Goal: Information Seeking & Learning: Check status

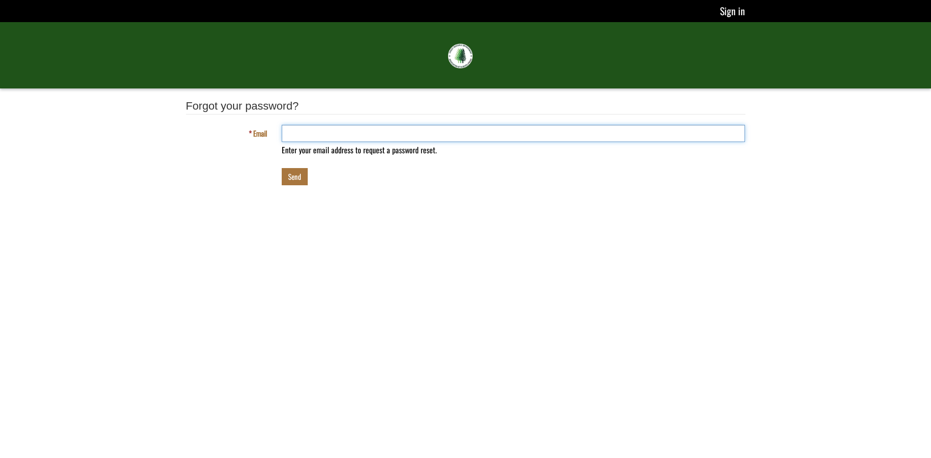
click at [327, 135] on input "Email" at bounding box center [514, 133] width 464 height 17
type input "**********"
click at [292, 179] on button "Send" at bounding box center [295, 176] width 26 height 17
click at [297, 175] on button "Send" at bounding box center [295, 176] width 26 height 17
click at [736, 14] on link "Sign in" at bounding box center [732, 11] width 26 height 16
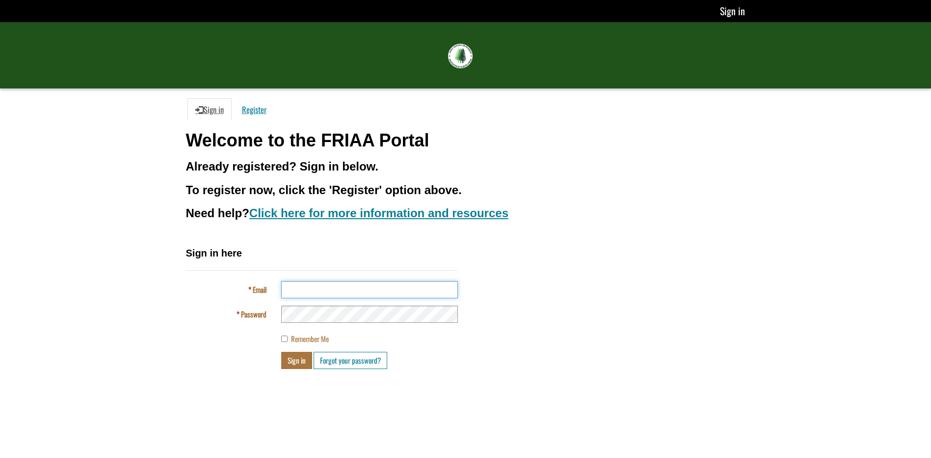
click at [322, 291] on input "Email" at bounding box center [369, 289] width 177 height 17
type input "**********"
click at [610, 279] on div "**********" at bounding box center [466, 311] width 574 height 130
click at [290, 357] on button "Sign in" at bounding box center [296, 360] width 31 height 17
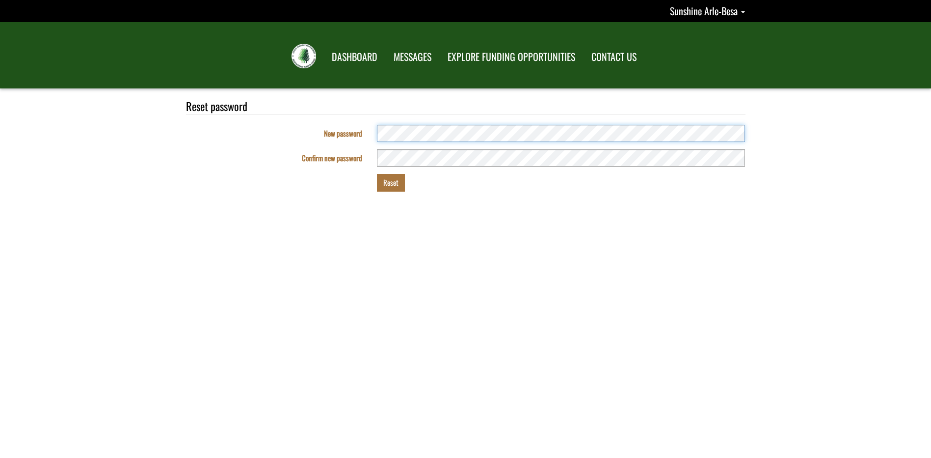
click at [353, 135] on div "New password" at bounding box center [466, 133] width 574 height 17
click at [350, 134] on div "New password" at bounding box center [466, 133] width 574 height 17
click at [352, 137] on div "New password" at bounding box center [466, 133] width 574 height 17
click at [388, 184] on button "Reset" at bounding box center [391, 182] width 28 height 17
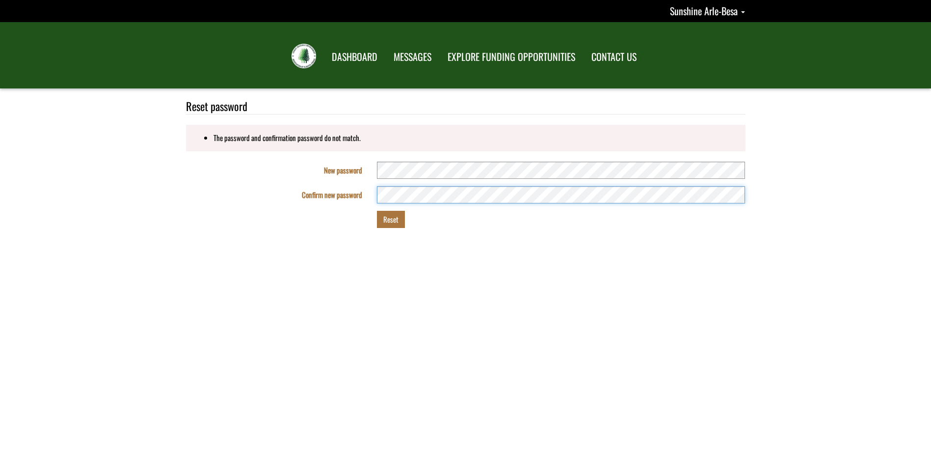
click at [337, 206] on fieldset "Reset password The password and confirmation password do not match. New passwor…" at bounding box center [466, 166] width 560 height 137
click at [388, 223] on button "Reset" at bounding box center [391, 219] width 28 height 17
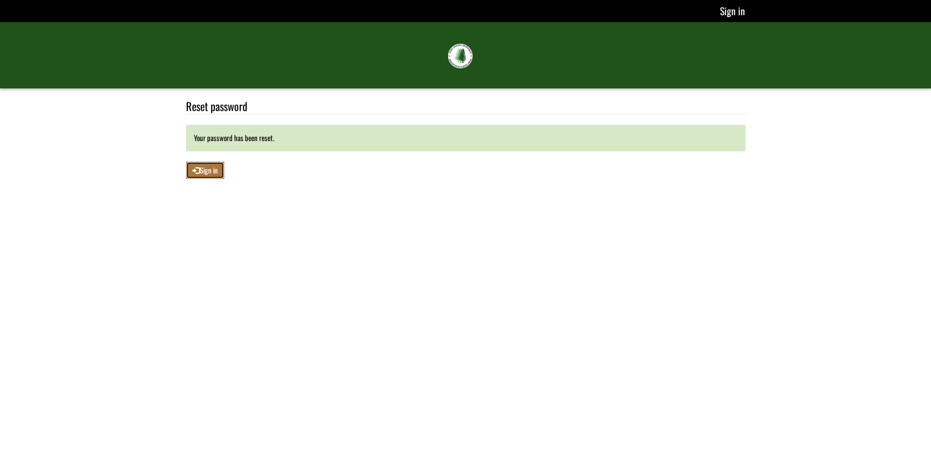
click at [195, 167] on span at bounding box center [195, 170] width 7 height 9
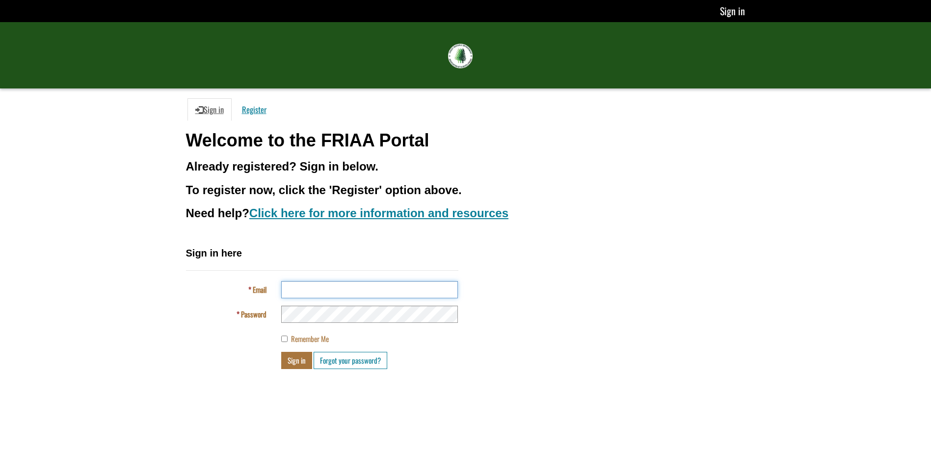
click at [307, 290] on input "Email" at bounding box center [369, 289] width 177 height 17
click at [376, 290] on input "Email" at bounding box center [369, 289] width 177 height 17
type input "**********"
click at [537, 274] on div "**********" at bounding box center [466, 311] width 574 height 130
click at [289, 357] on button "Sign in" at bounding box center [296, 360] width 31 height 17
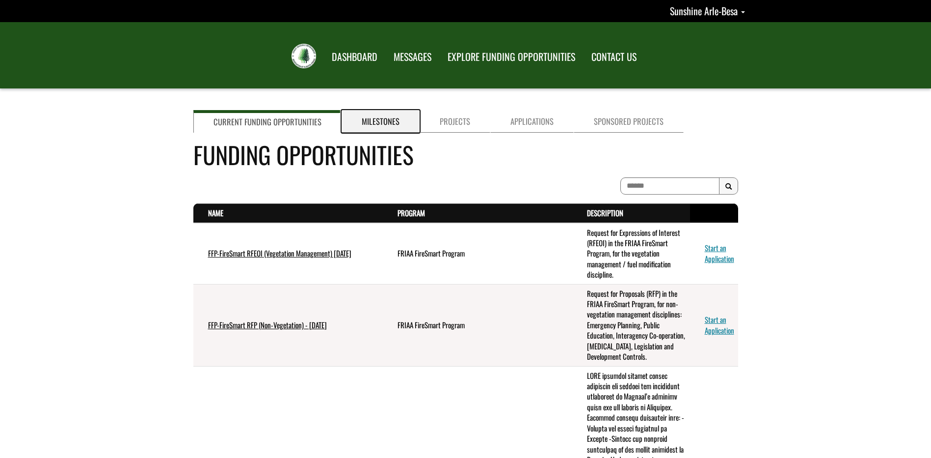
click at [380, 125] on link "Milestones" at bounding box center [381, 121] width 78 height 23
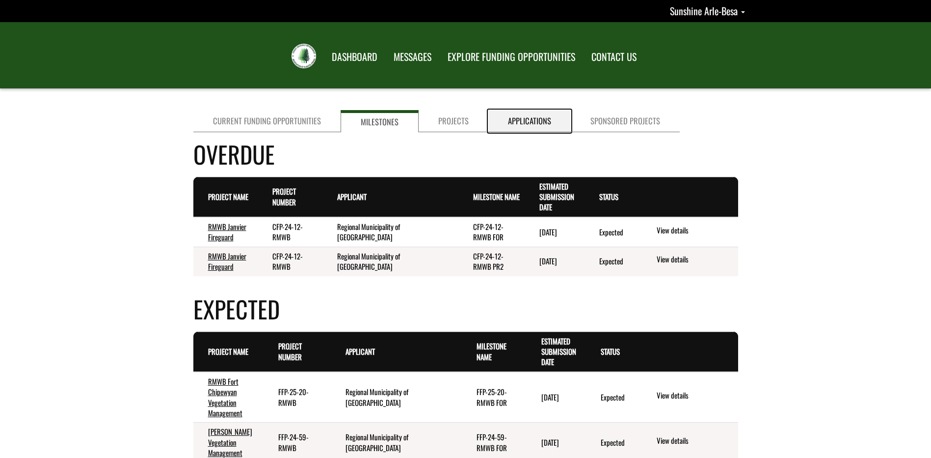
click at [531, 121] on link "Applications" at bounding box center [529, 121] width 82 height 22
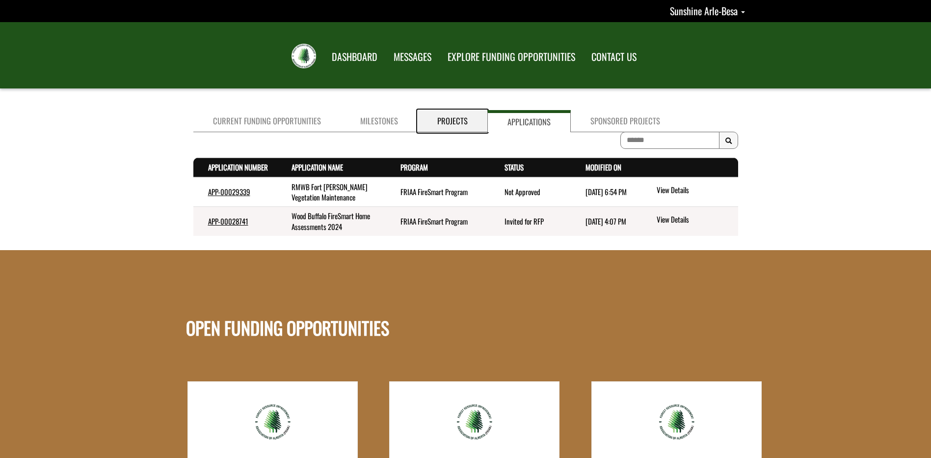
click at [450, 123] on link "Projects" at bounding box center [453, 121] width 70 height 22
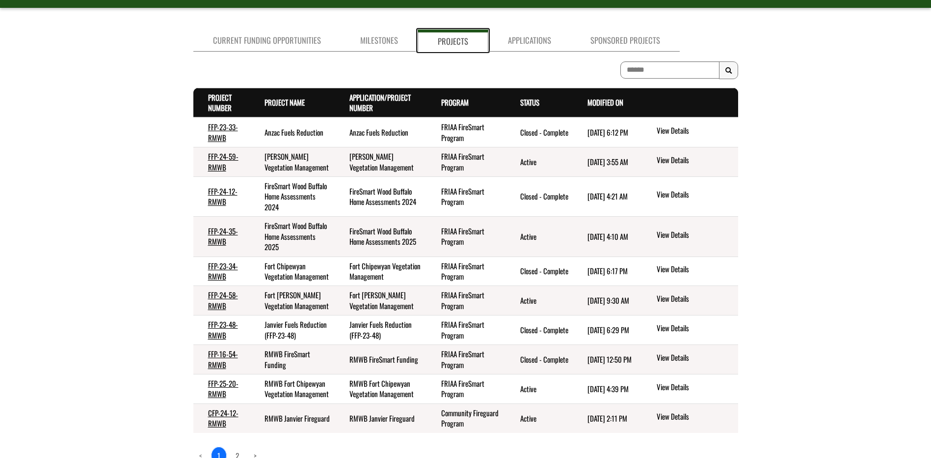
scroll to position [45, 0]
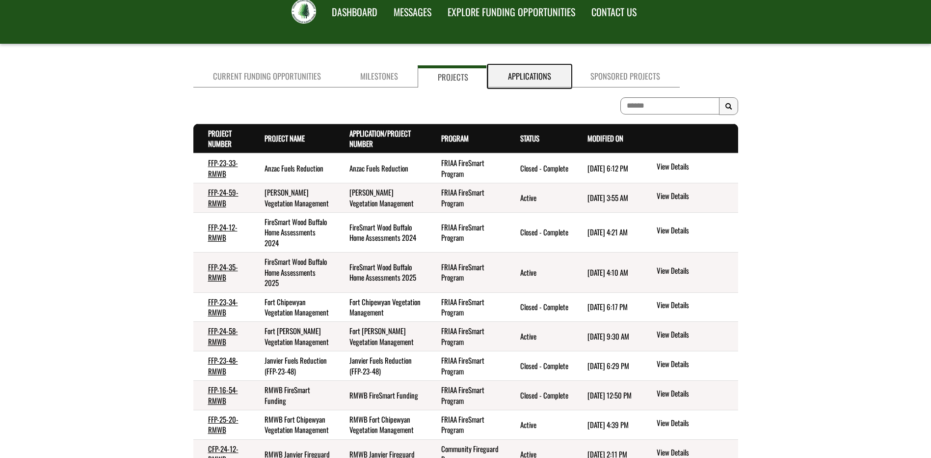
click at [538, 71] on link "Applications" at bounding box center [529, 76] width 82 height 22
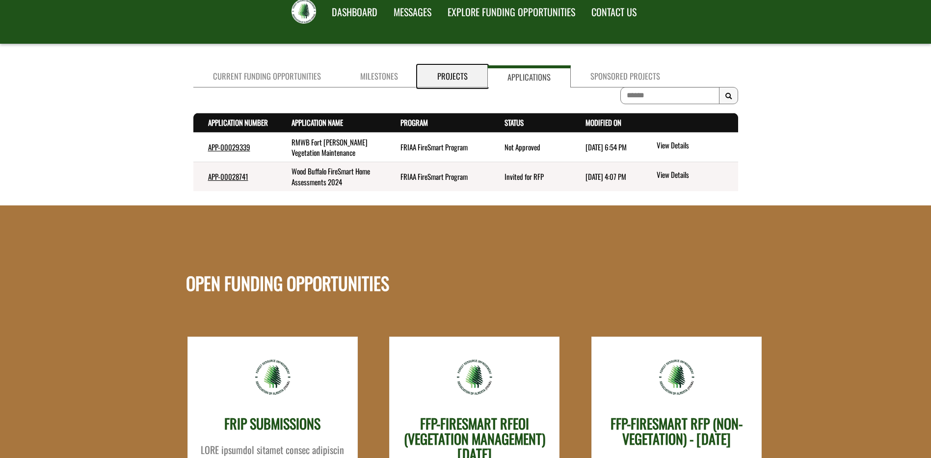
click at [460, 81] on link "Projects" at bounding box center [453, 76] width 70 height 22
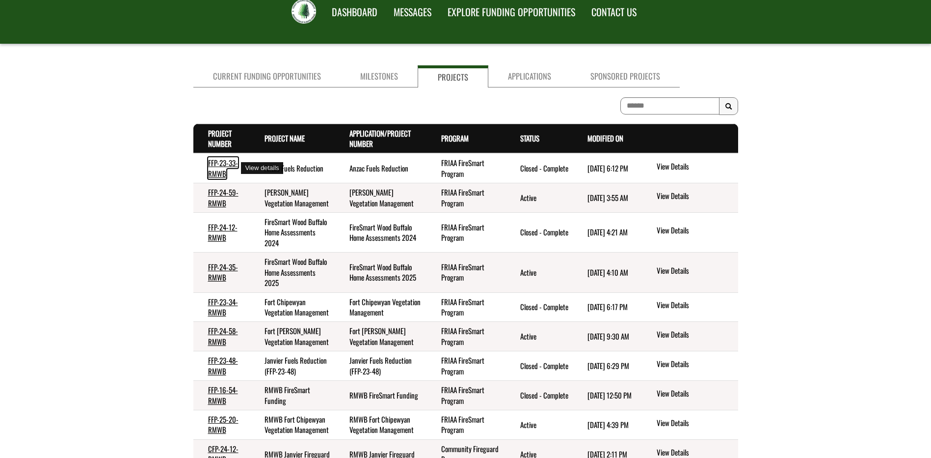
click at [224, 165] on link "FFP-23-33-RMWB" at bounding box center [223, 167] width 30 height 21
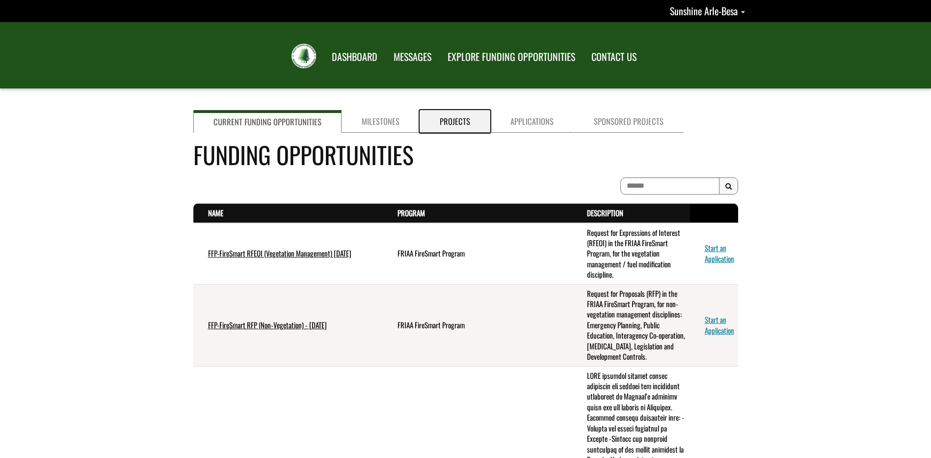
click at [453, 122] on link "Projects" at bounding box center [455, 121] width 71 height 23
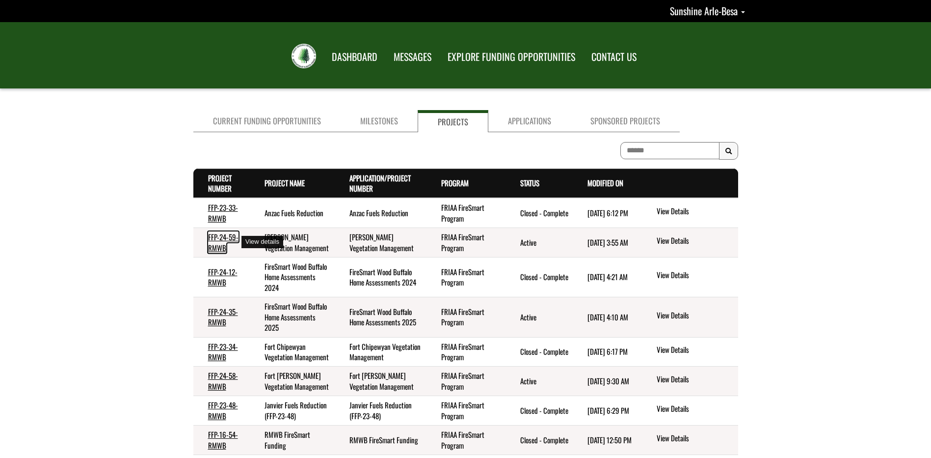
click at [219, 241] on link "FFP-24-59-RMWB" at bounding box center [223, 241] width 30 height 21
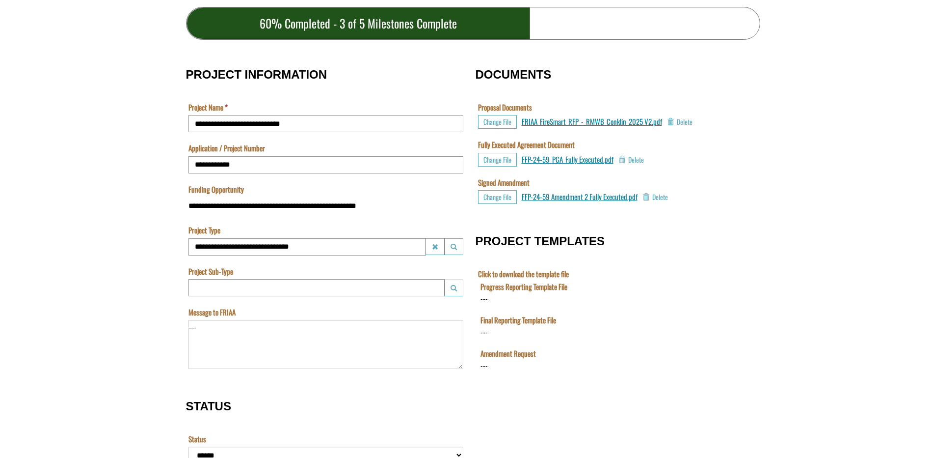
scroll to position [344, 0]
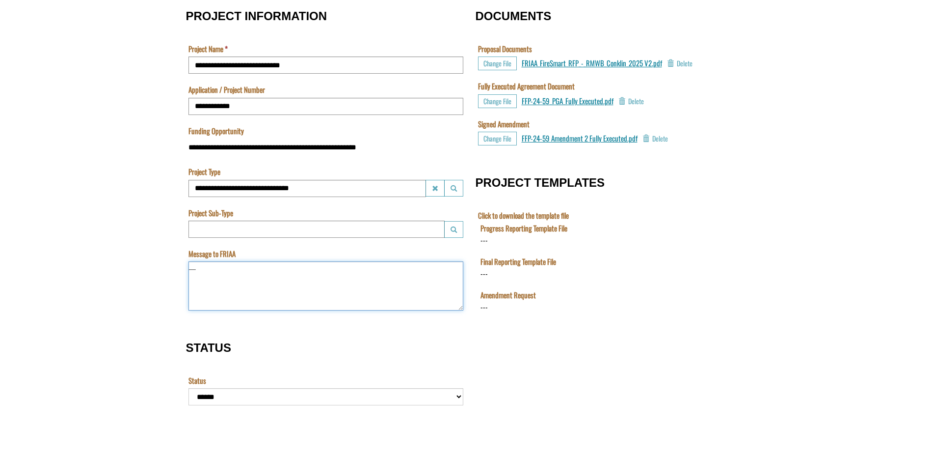
click at [204, 270] on textarea "Message to FRIAA" at bounding box center [326, 285] width 275 height 49
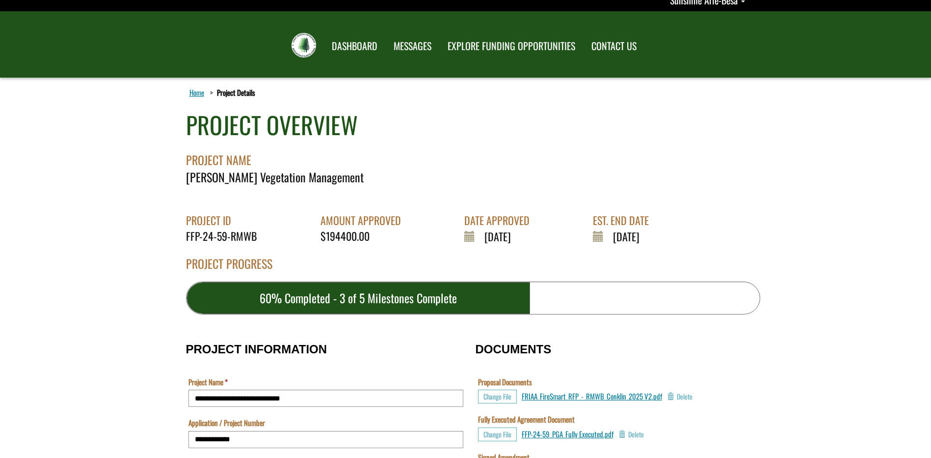
scroll to position [0, 0]
